Goal: Information Seeking & Learning: Learn about a topic

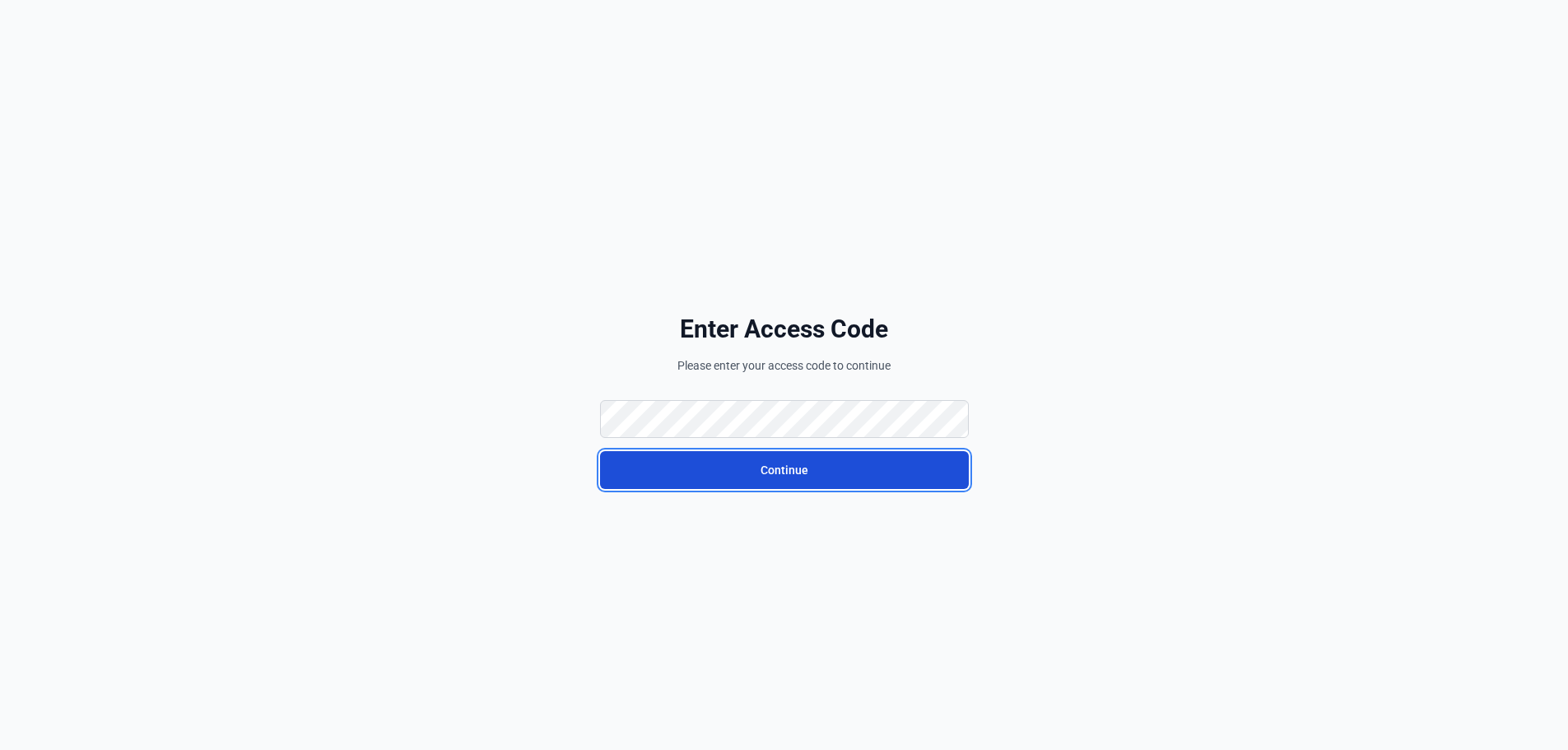
click at [655, 473] on button "Continue" at bounding box center [784, 469] width 368 height 38
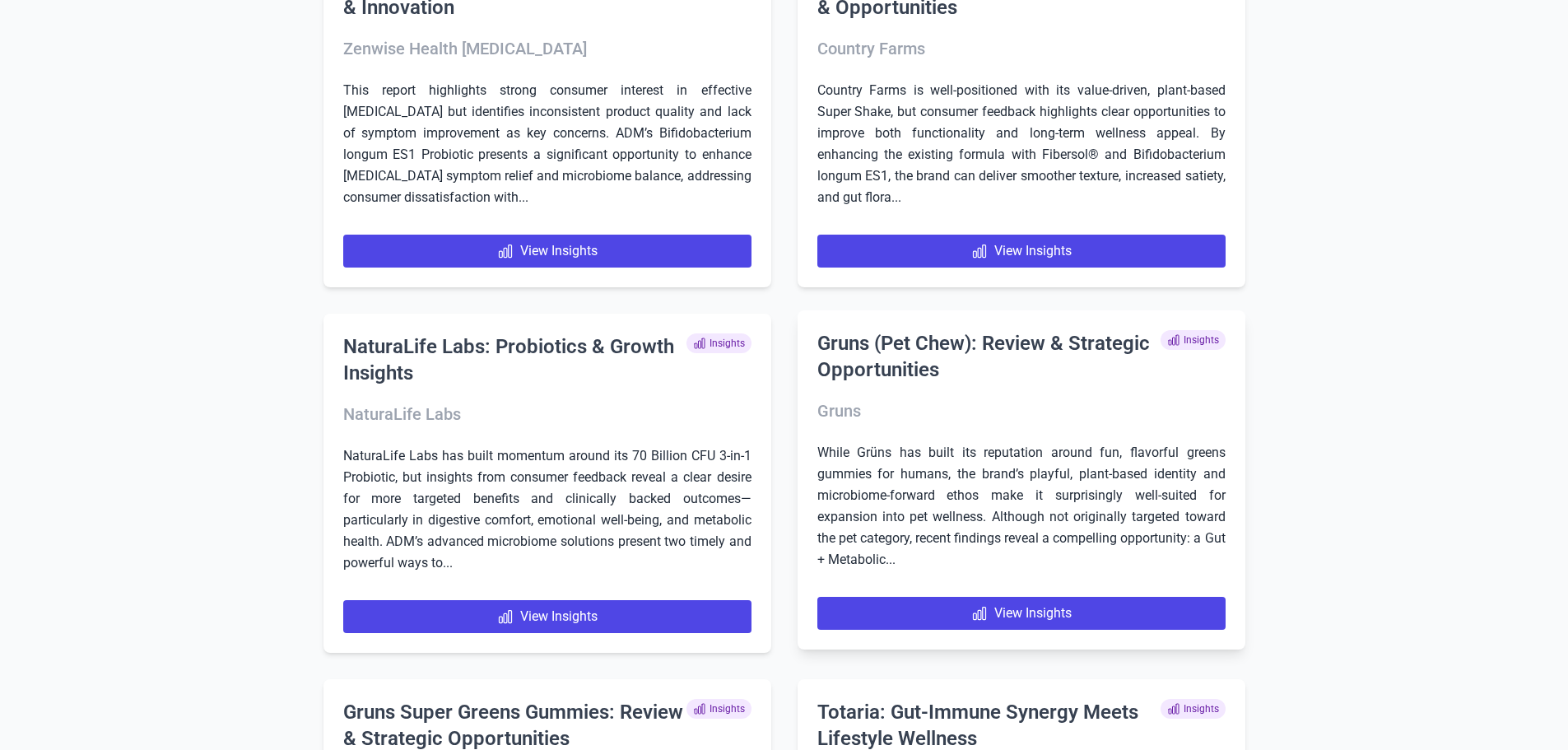
scroll to position [988, 0]
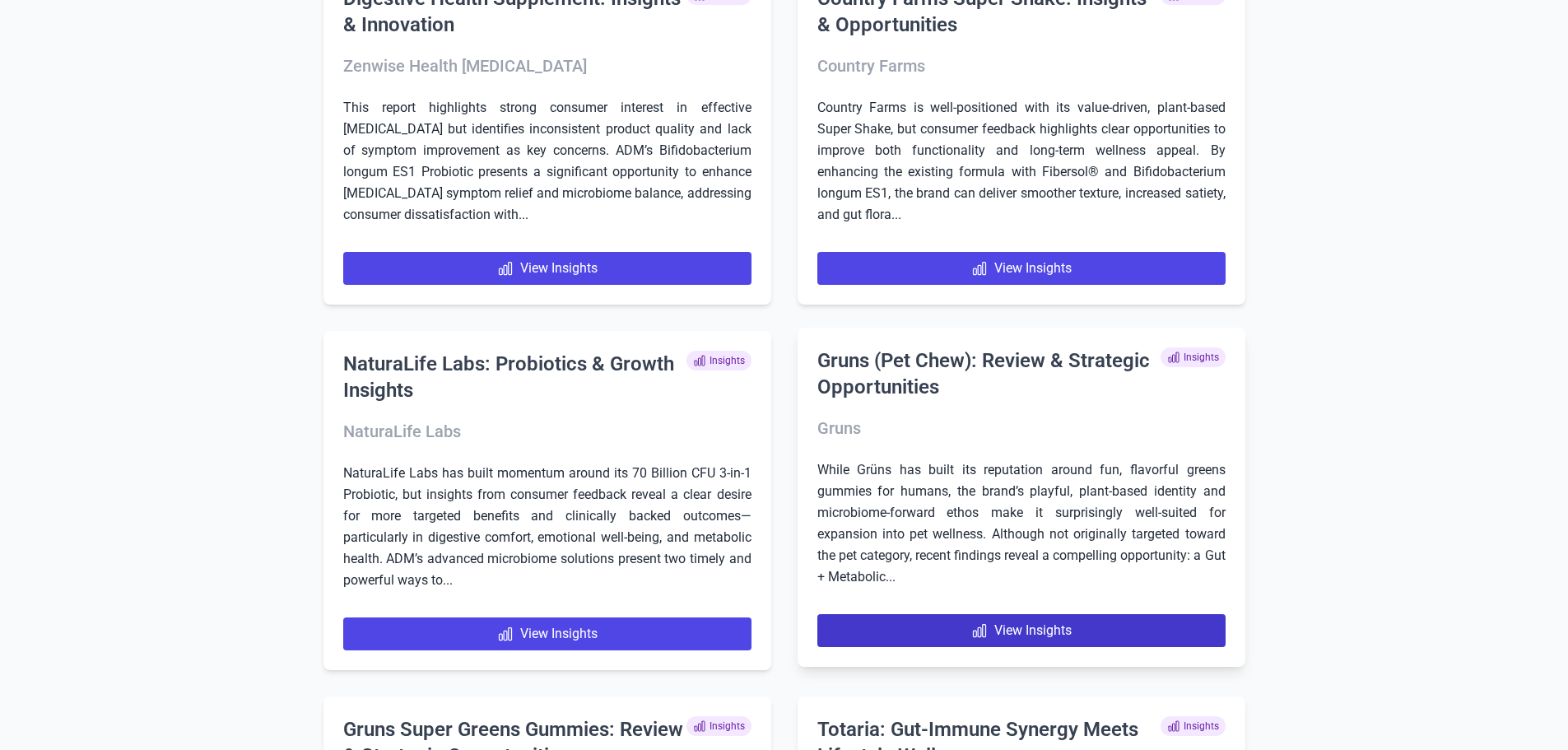
click at [1038, 635] on link "View Insights" at bounding box center [1022, 631] width 408 height 33
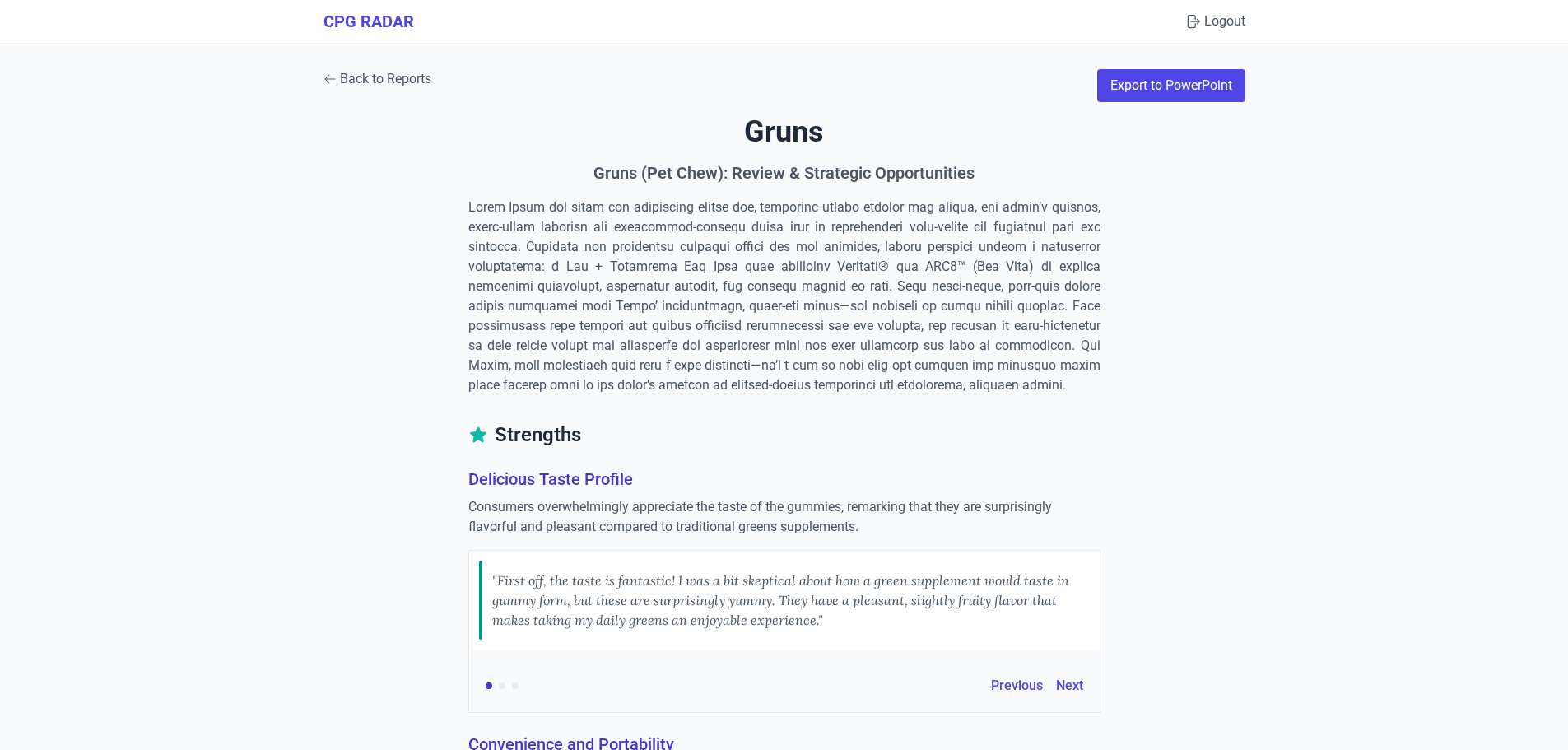
click at [357, 73] on link "Back to Reports" at bounding box center [377, 79] width 108 height 19
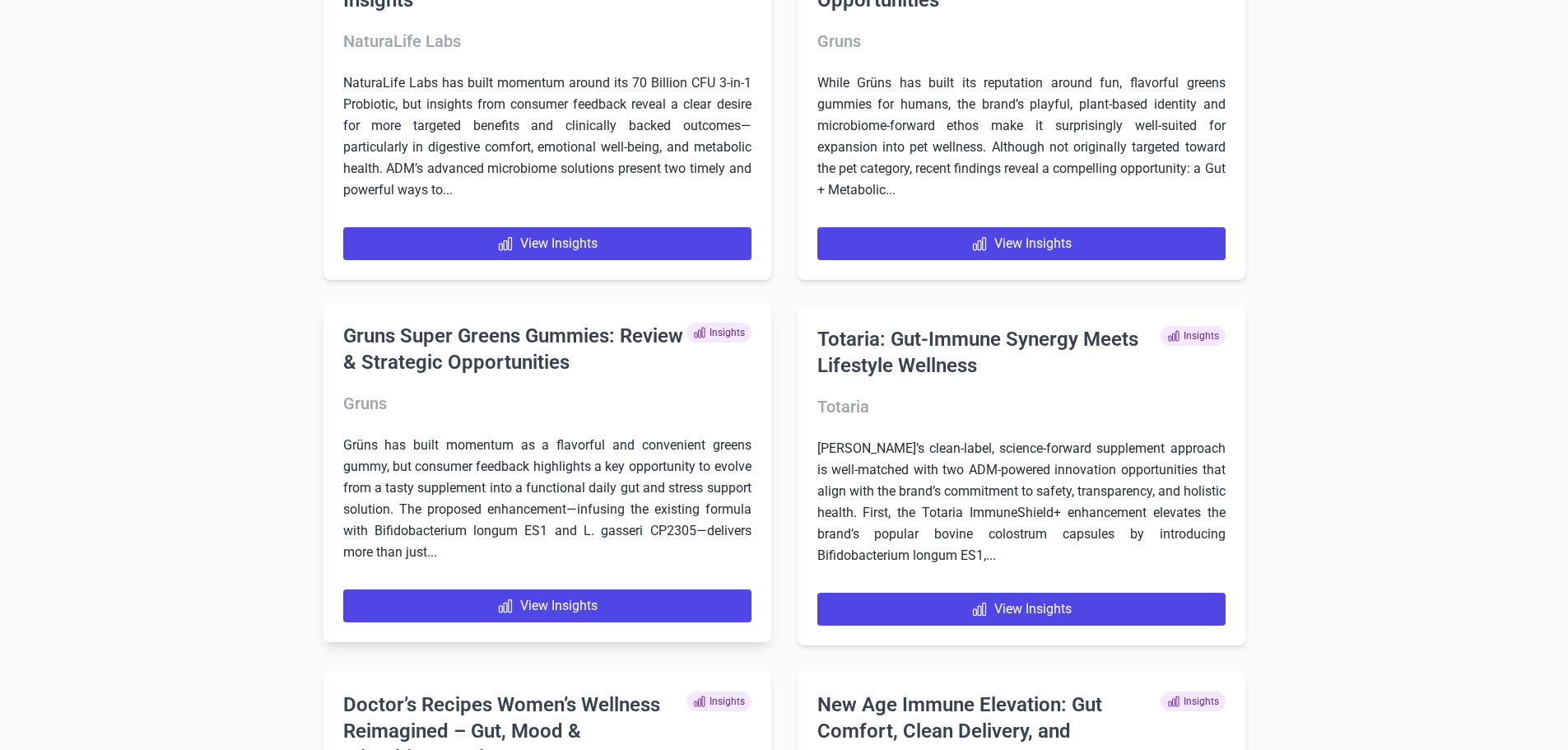
scroll to position [1400, 0]
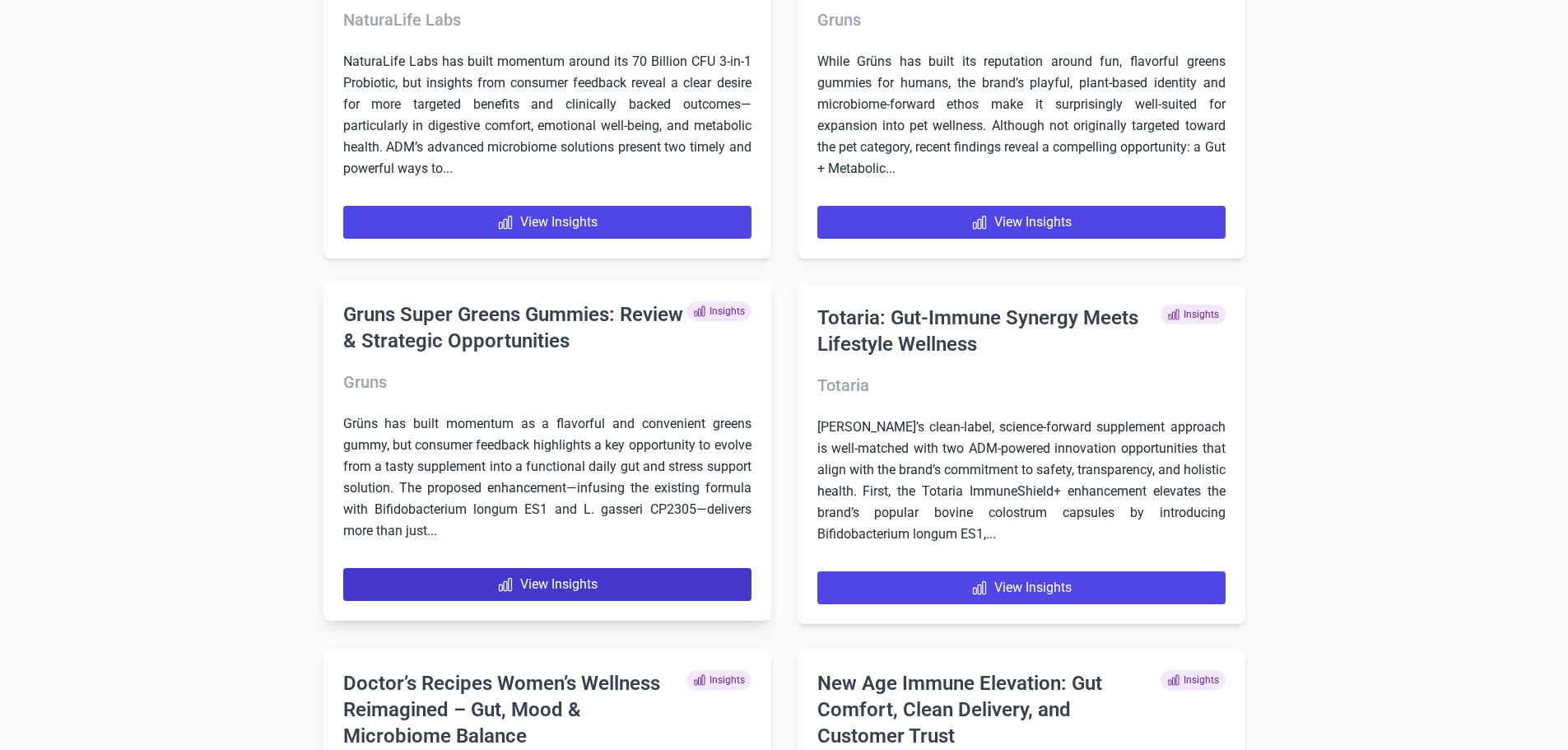
click at [522, 582] on link "View Insights" at bounding box center [547, 584] width 408 height 33
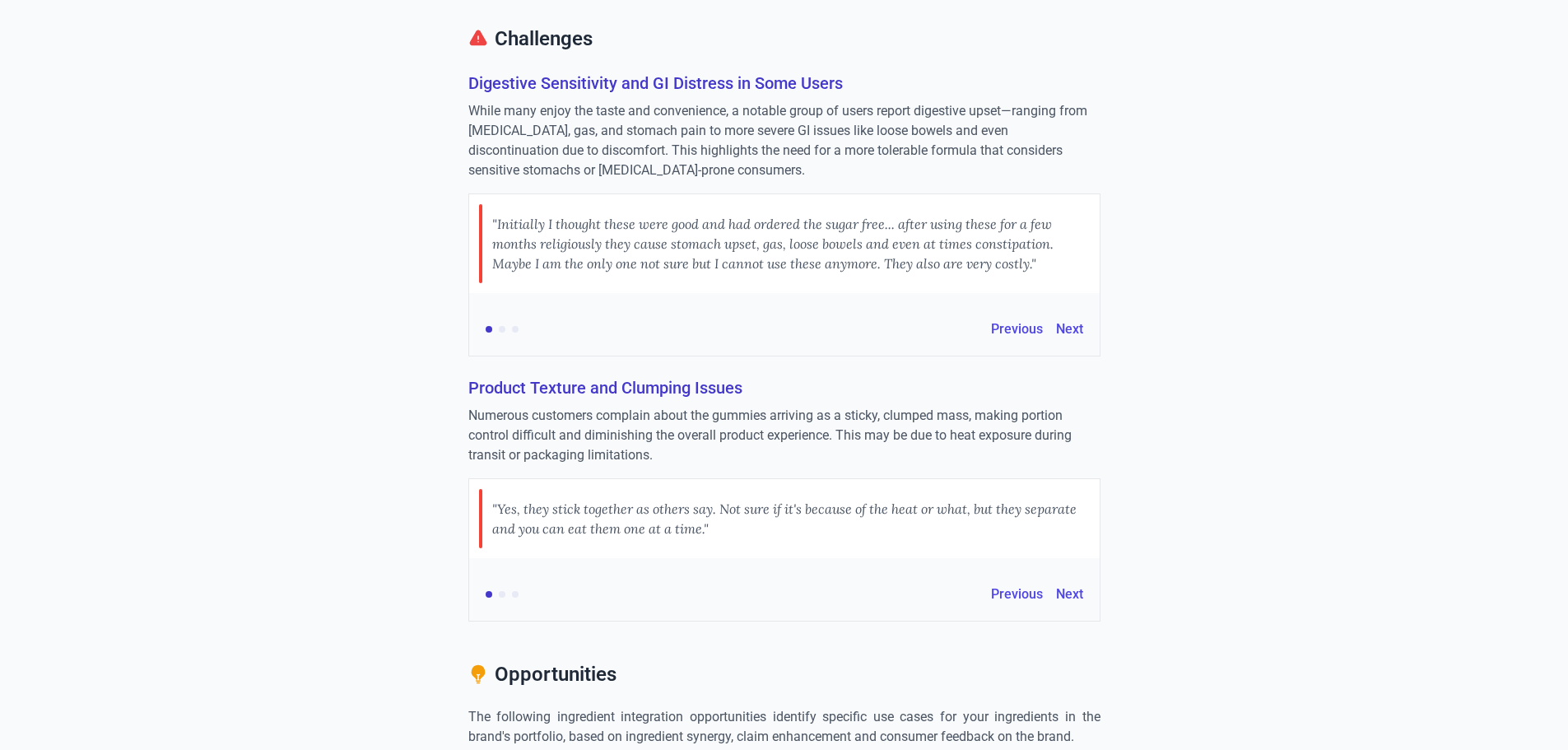
scroll to position [988, 0]
